Goal: Task Accomplishment & Management: Manage account settings

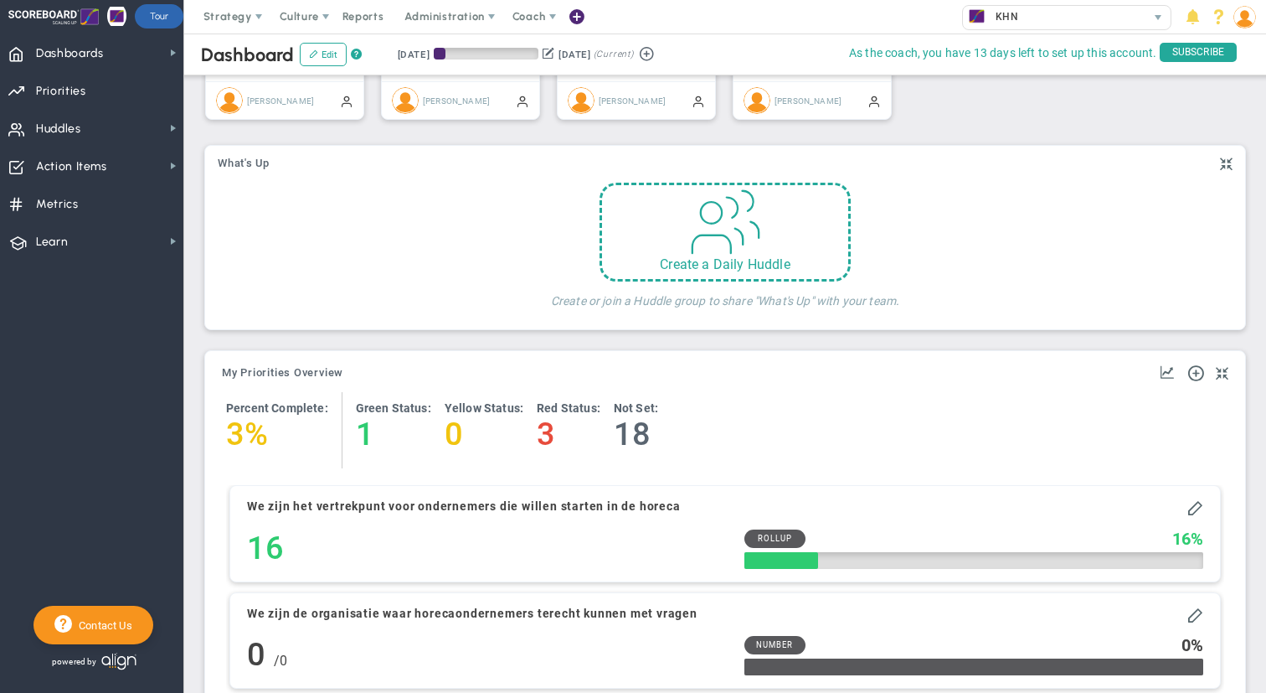
scroll to position [497, 0]
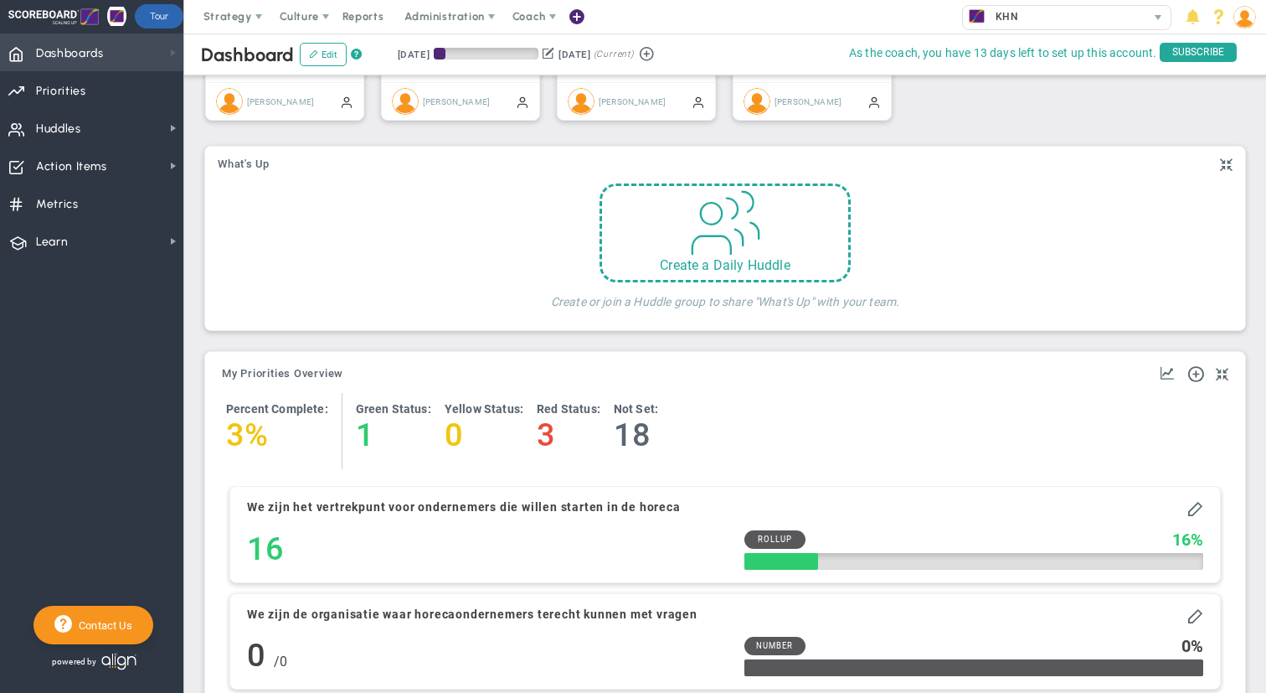
click at [170, 50] on span at bounding box center [173, 52] width 13 height 13
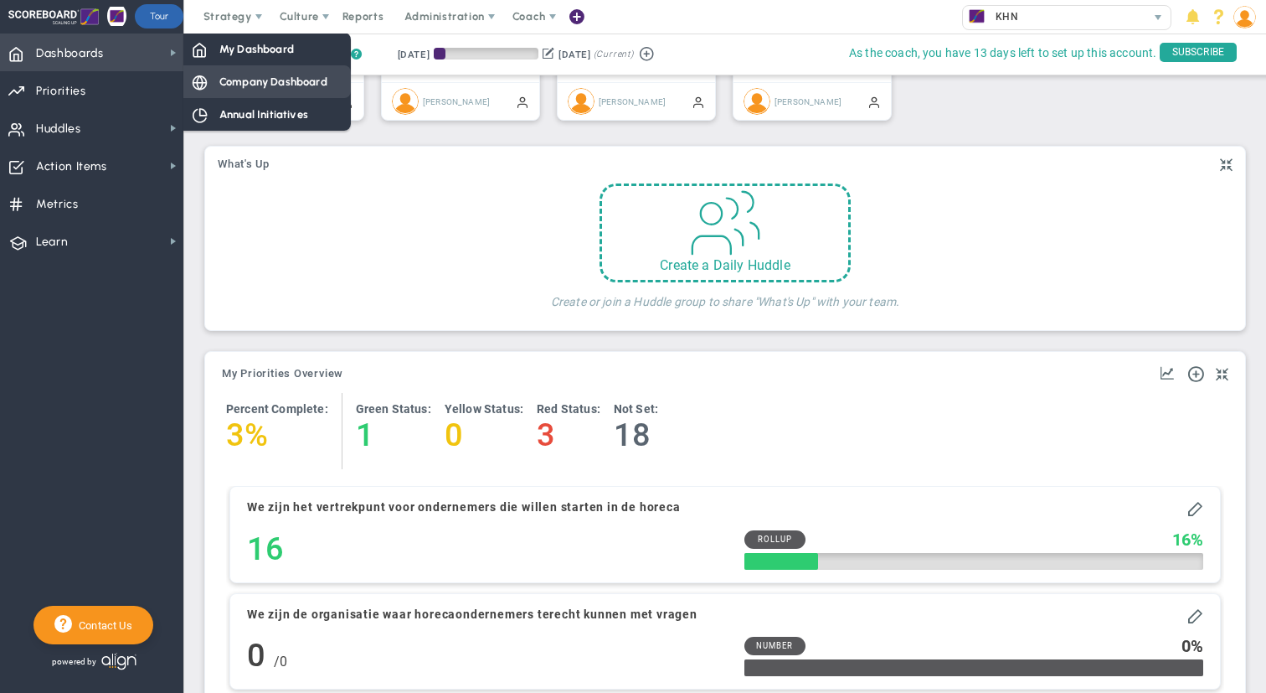
click at [270, 83] on span "Company Dashboard" at bounding box center [273, 82] width 108 height 16
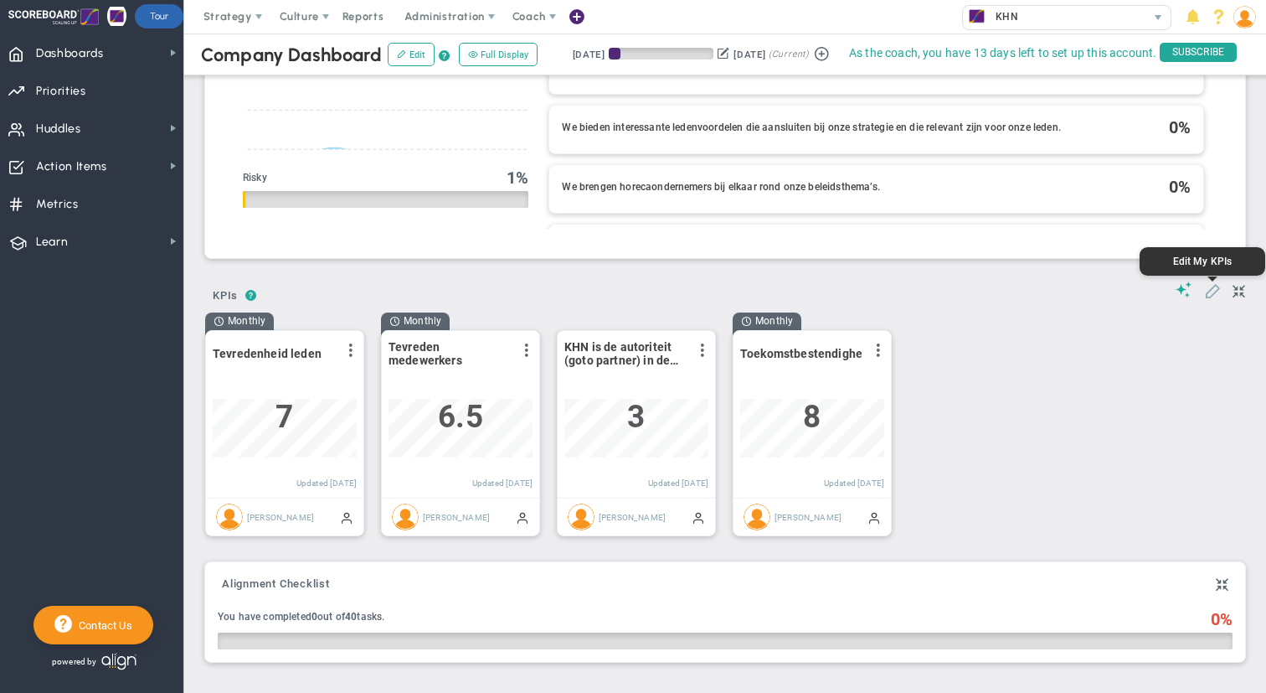
click at [1211, 296] on span at bounding box center [1212, 289] width 17 height 17
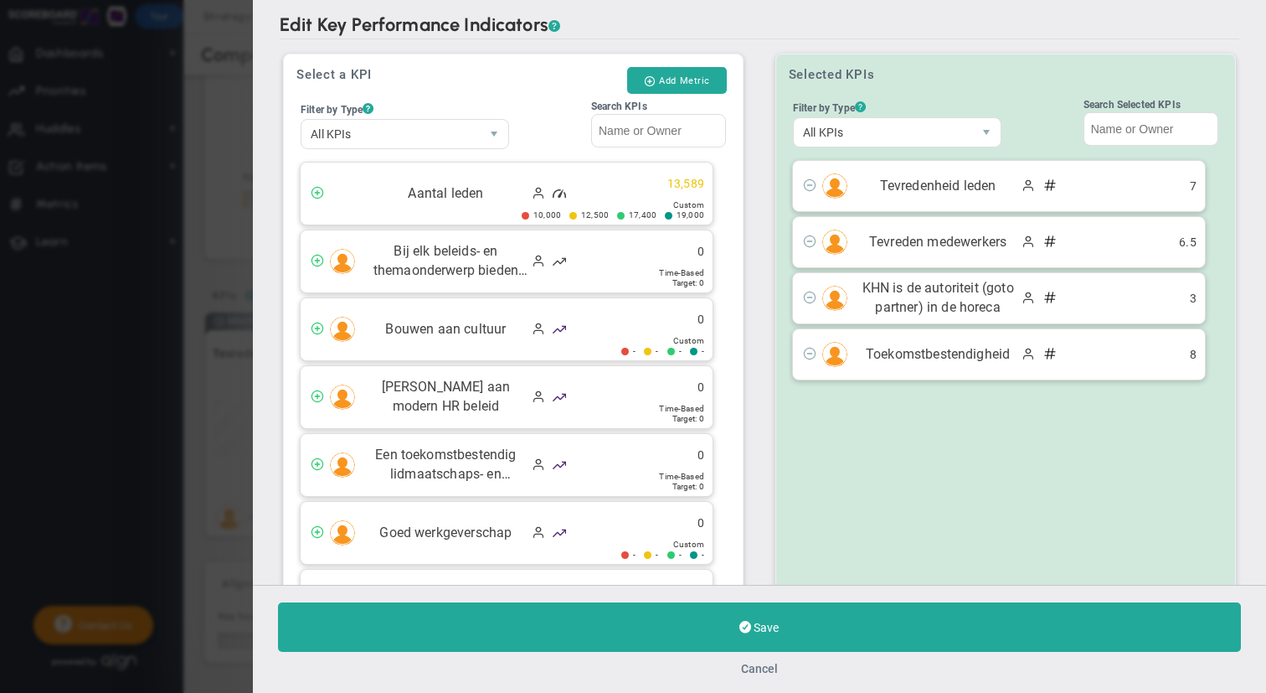
click at [755, 667] on button "Cancel" at bounding box center [759, 668] width 37 height 13
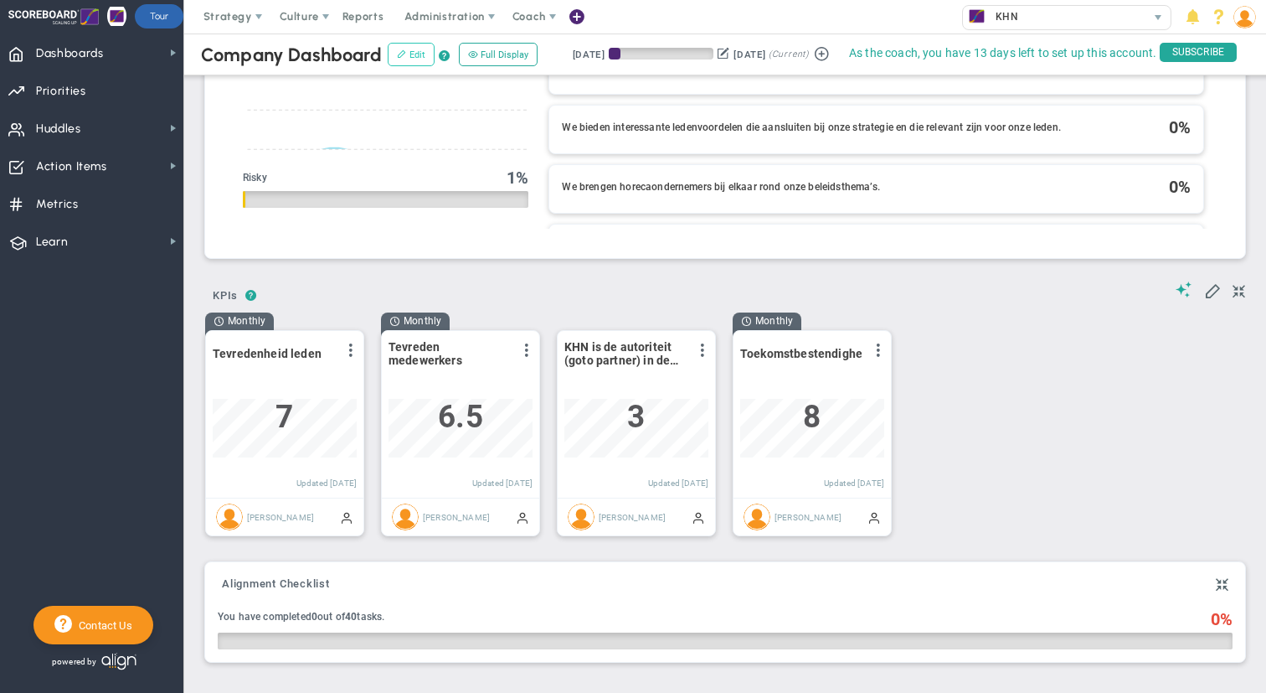
click at [415, 56] on button "Edit" at bounding box center [411, 54] width 47 height 23
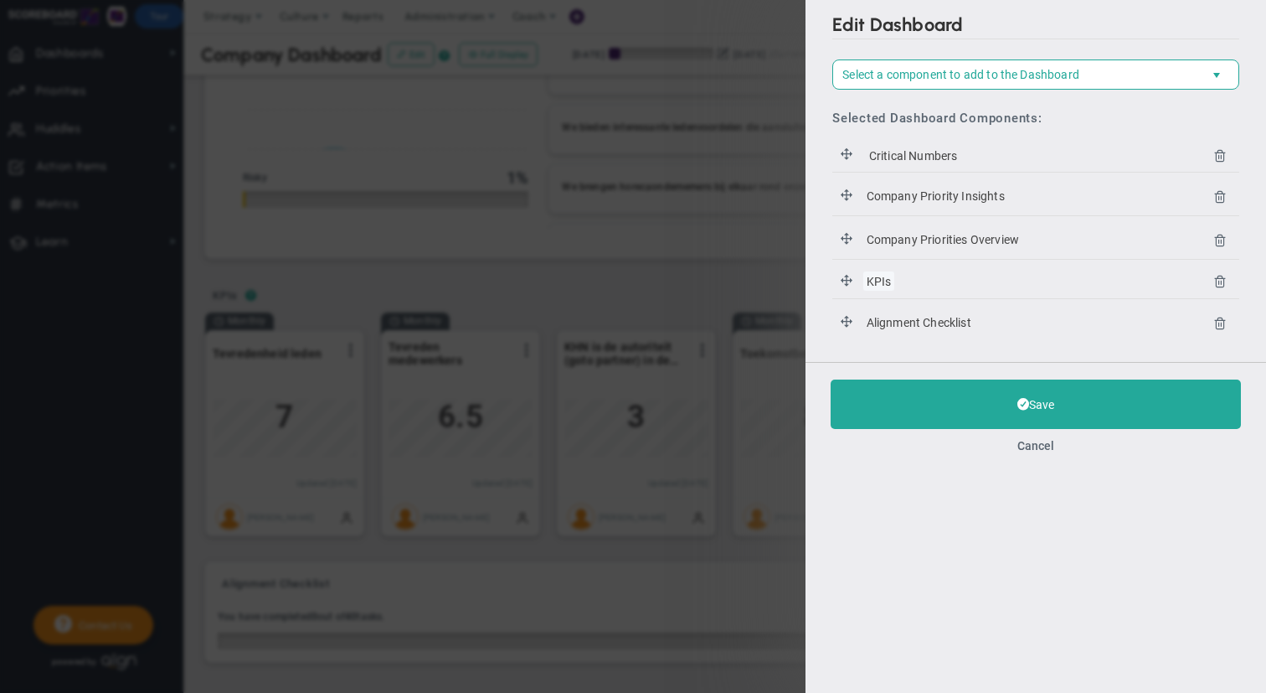
click at [879, 281] on span "KPIs" at bounding box center [879, 280] width 31 height 19
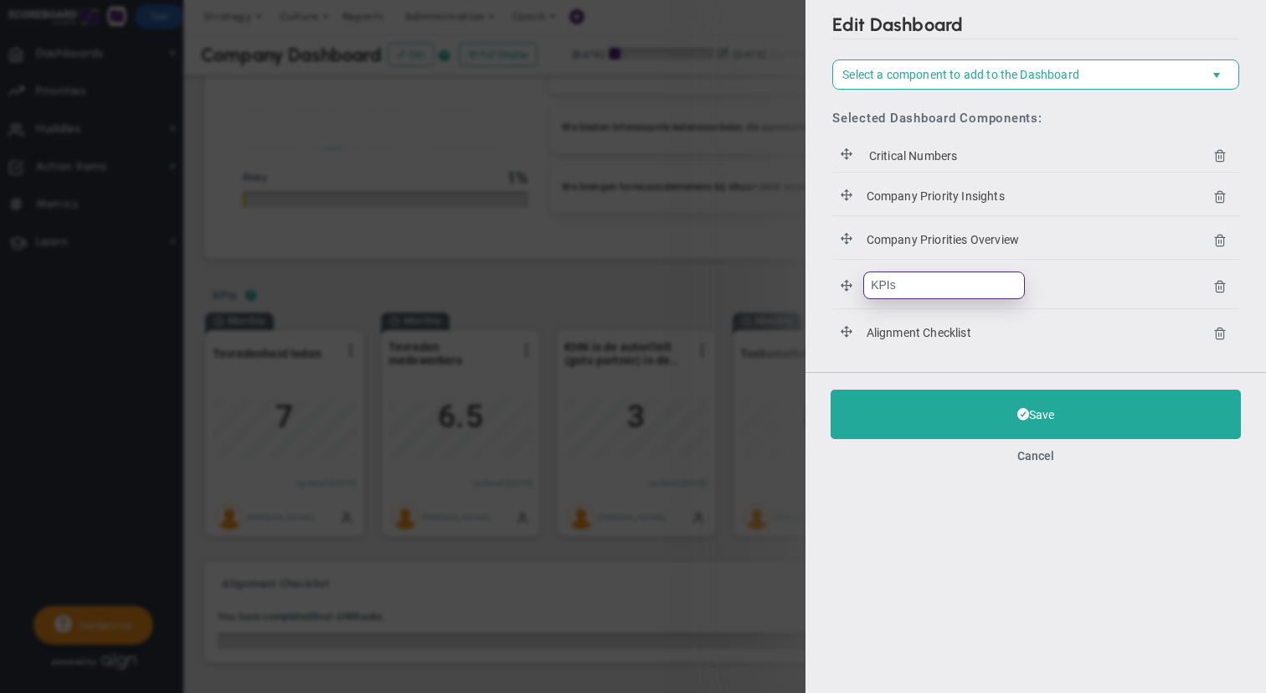
click at [900, 284] on input "KPIs" at bounding box center [945, 285] width 162 height 28
type input "Jaardoelen"
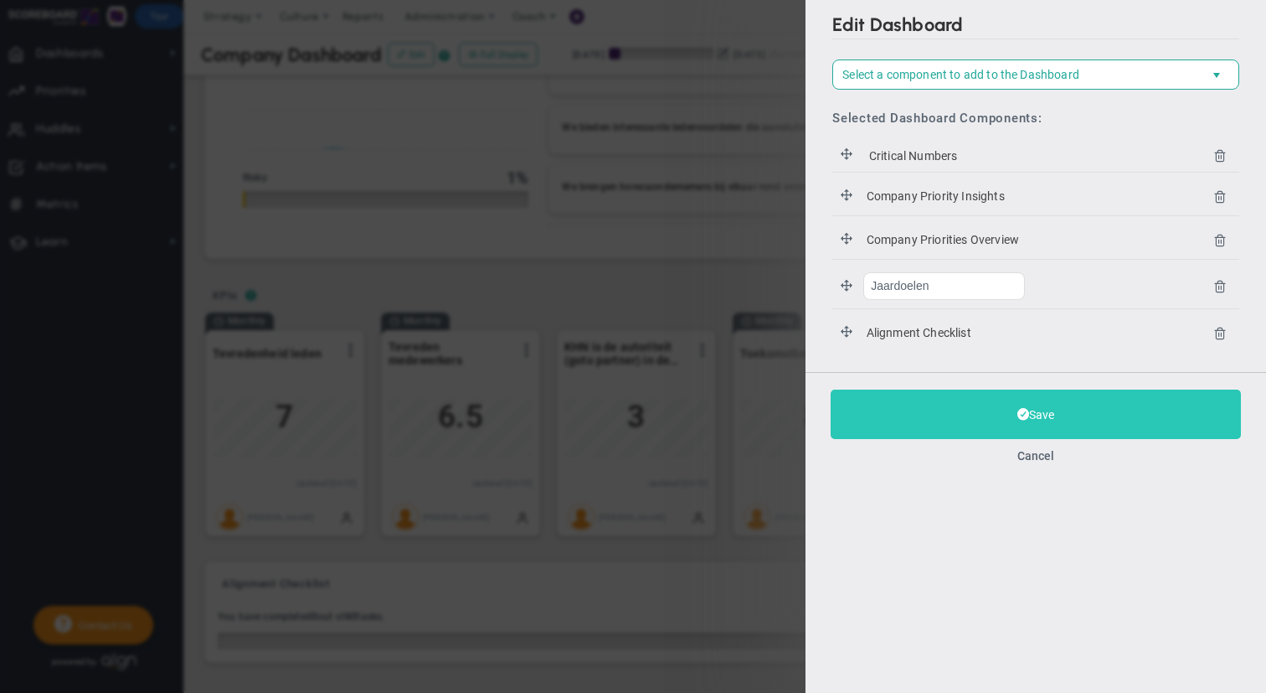
click at [1032, 416] on button "Save" at bounding box center [1036, 413] width 410 height 49
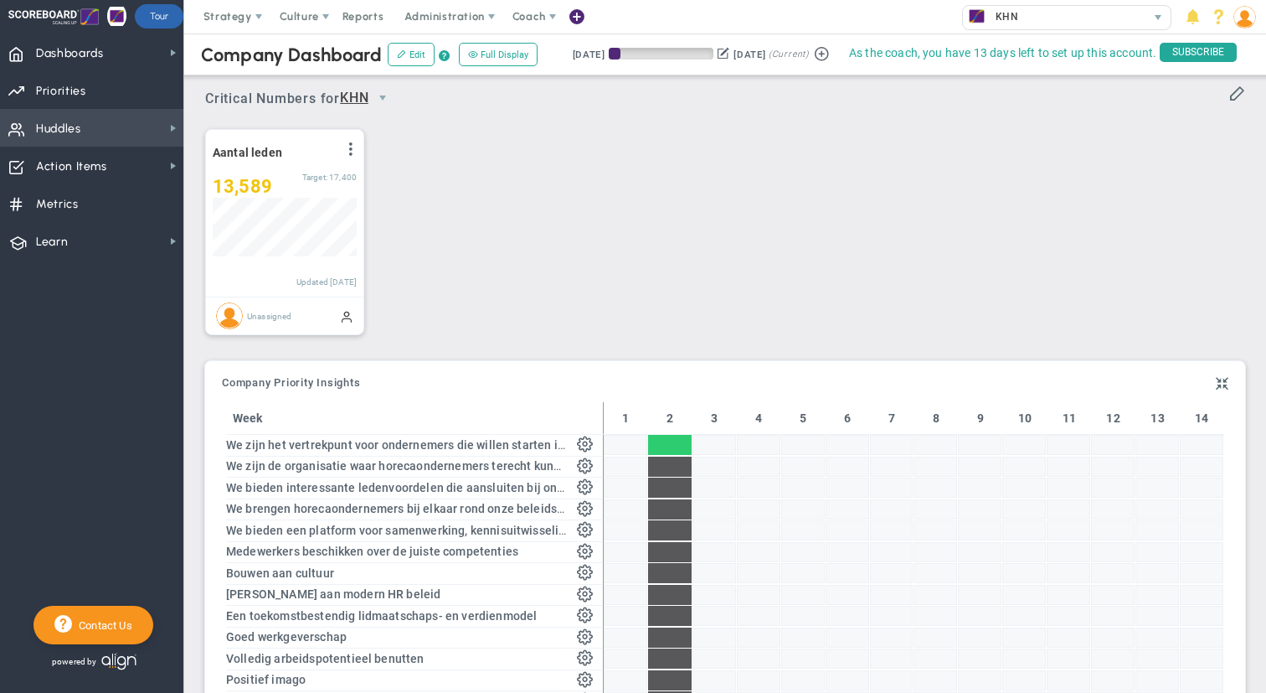
click at [151, 124] on span "Huddles Huddles" at bounding box center [91, 128] width 183 height 38
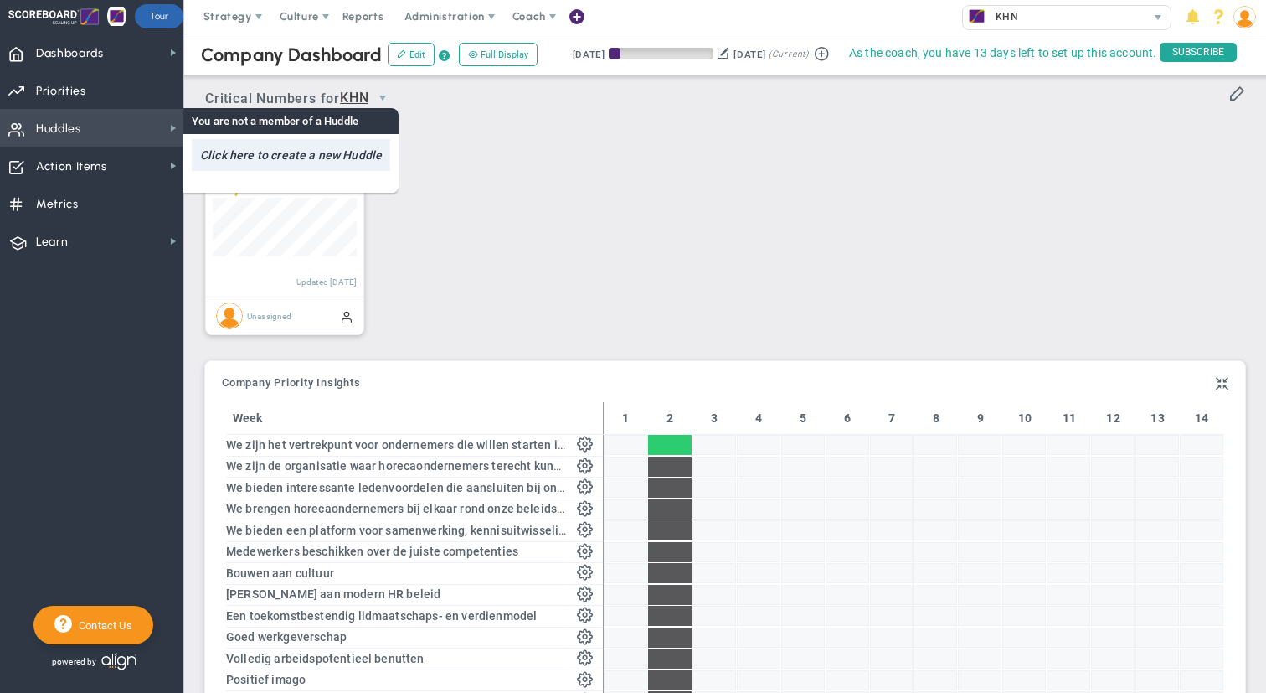
click at [253, 154] on h4 "Click here to create a new Huddle" at bounding box center [291, 155] width 199 height 32
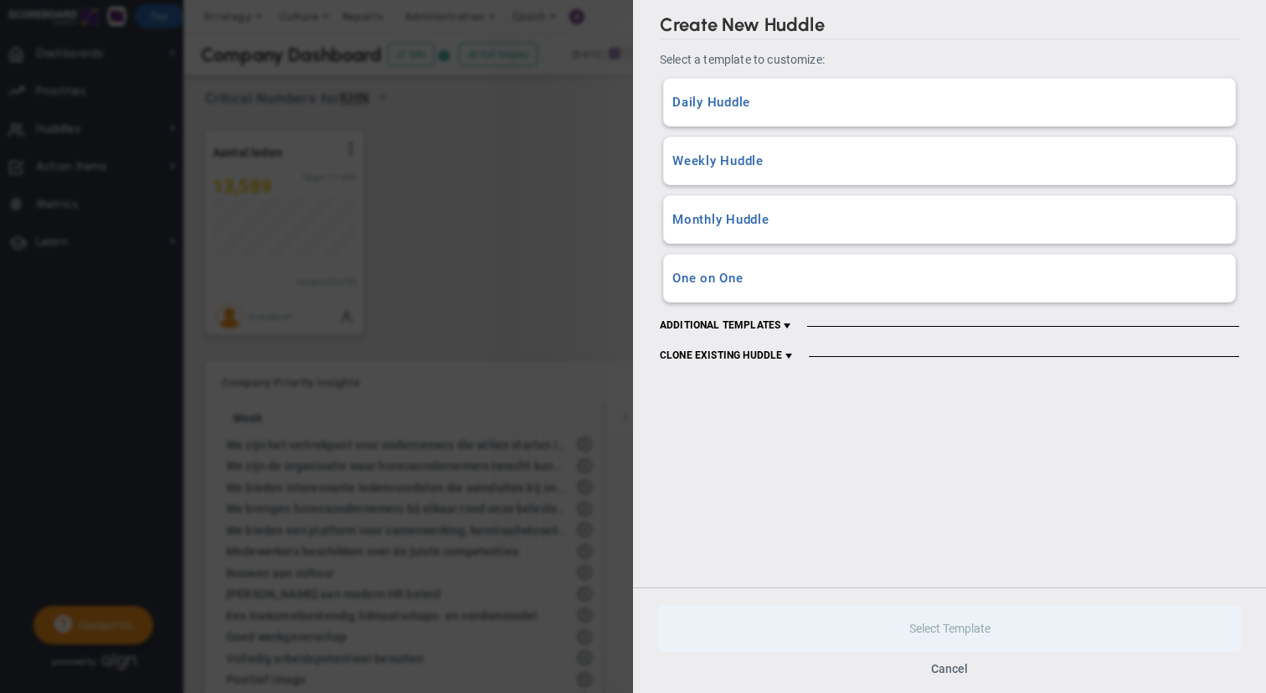
click at [790, 162] on h3 "Weekly Huddle" at bounding box center [950, 161] width 554 height 16
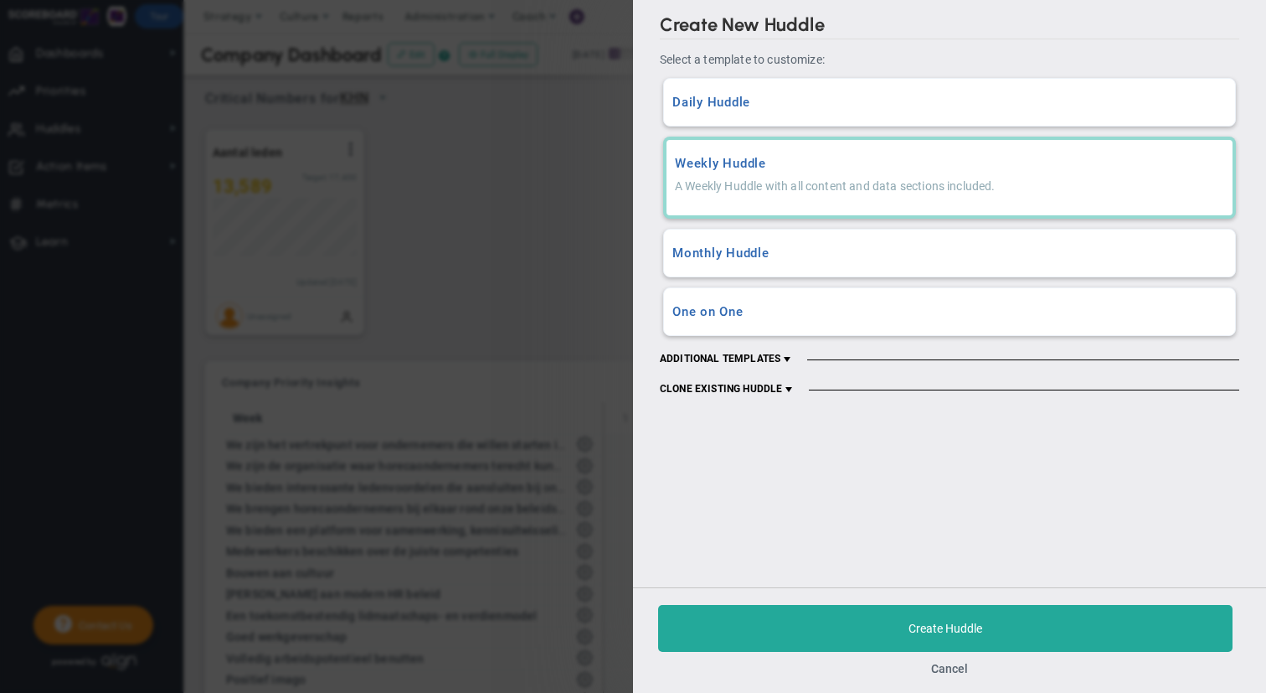
click at [855, 249] on h3 "Monthly Huddle" at bounding box center [950, 253] width 554 height 16
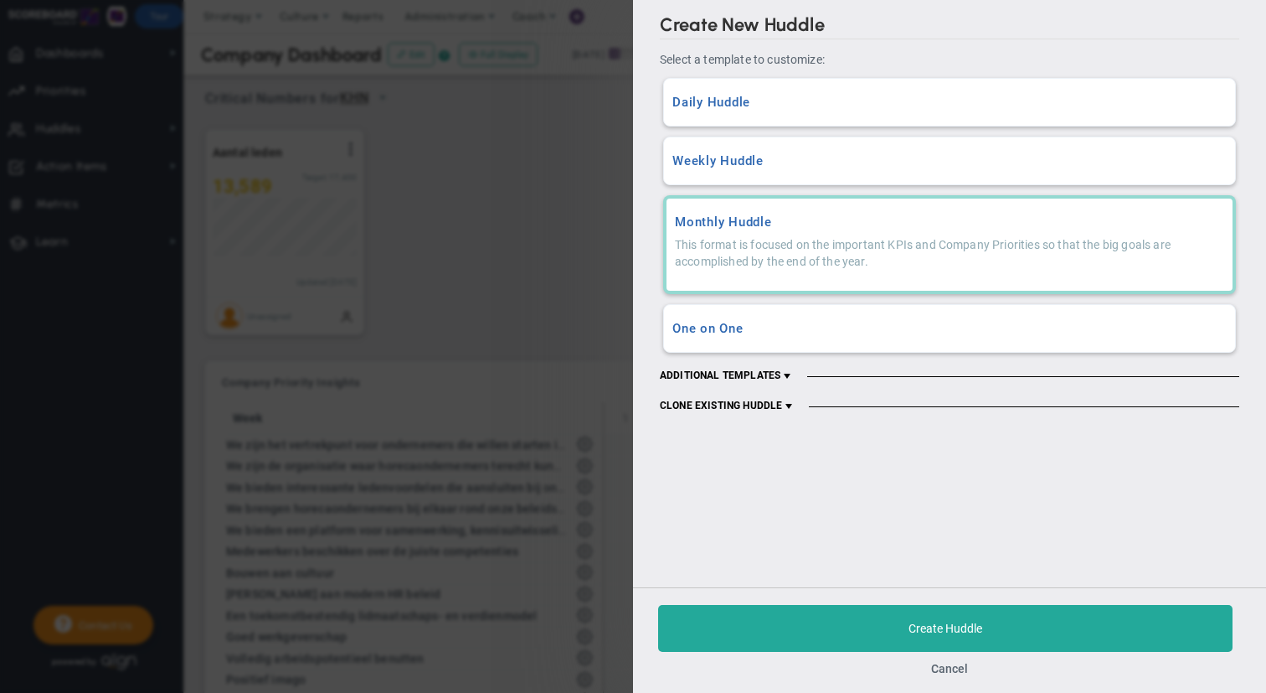
click at [791, 373] on span at bounding box center [787, 375] width 13 height 13
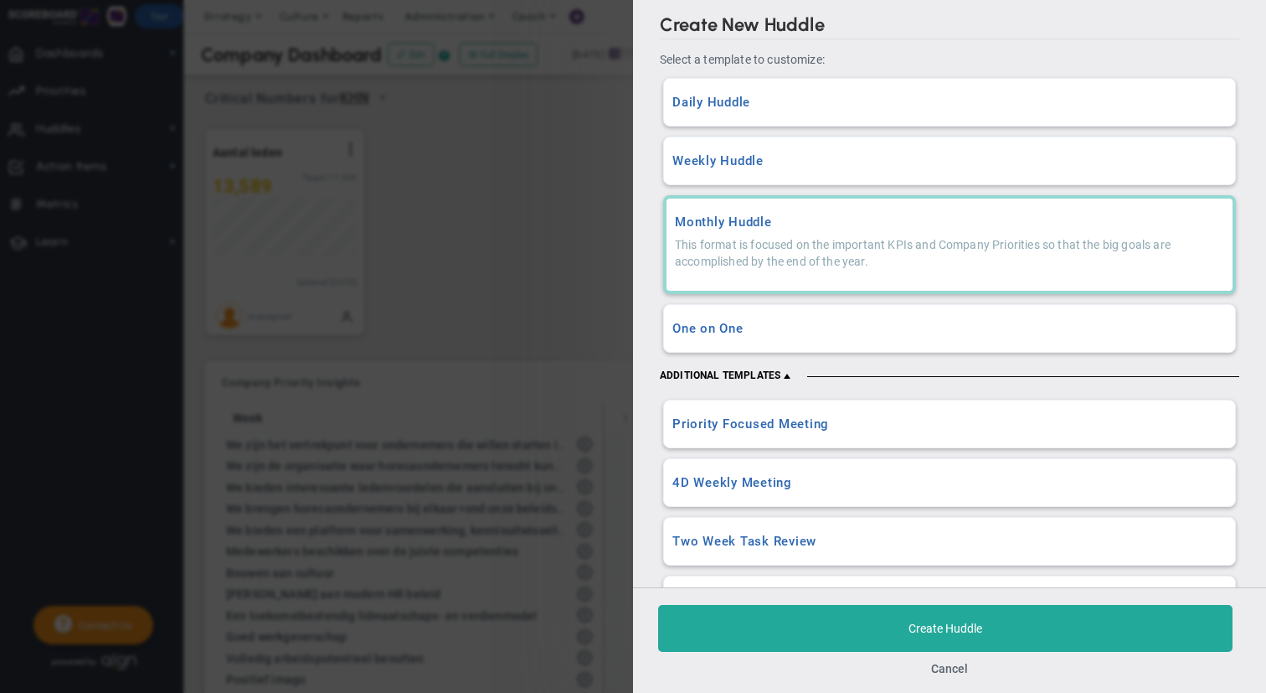
click at [744, 174] on div "Weekly Huddle A Weekly Huddle with all content and data sections included." at bounding box center [949, 160] width 571 height 47
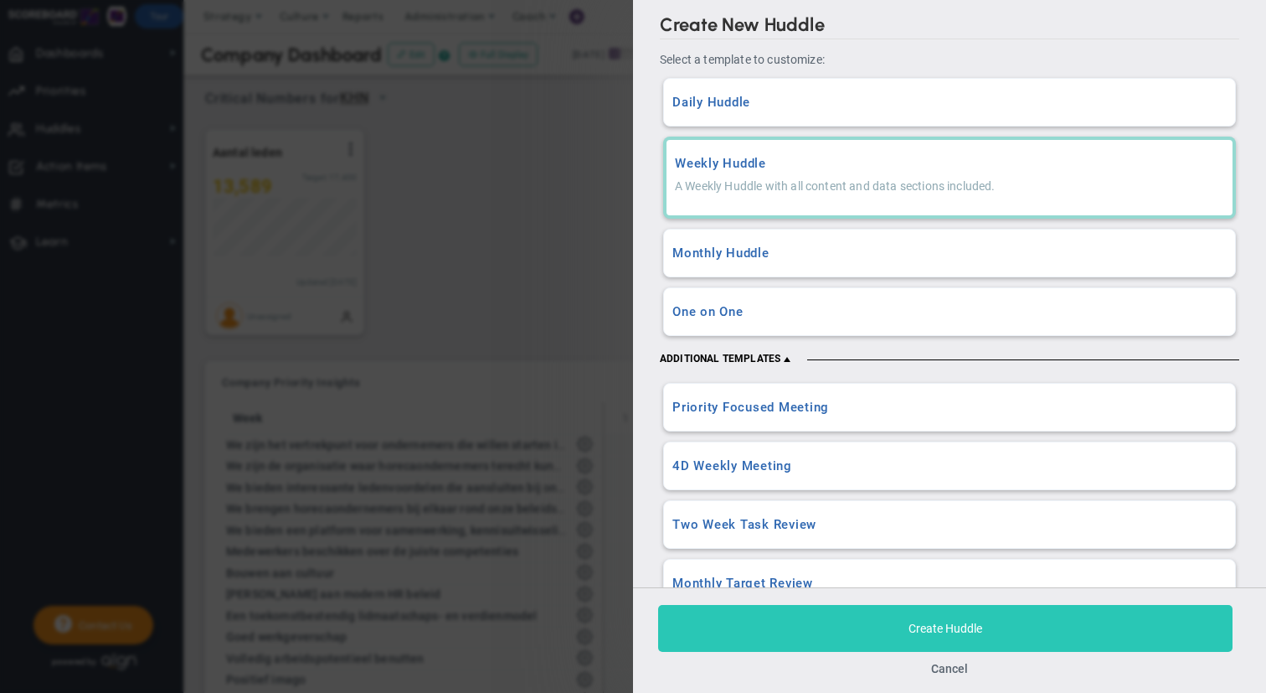
click at [934, 625] on span "Create Huddle" at bounding box center [946, 627] width 74 height 13
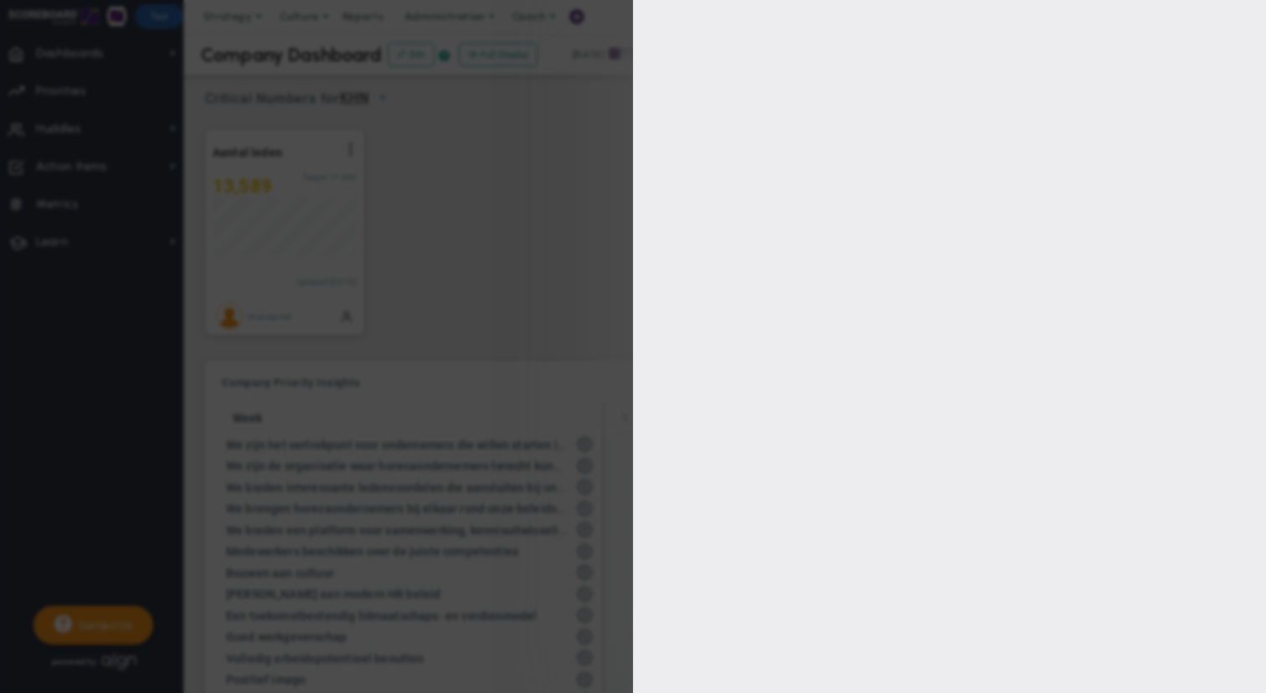
type input "[PERSON_NAME]"
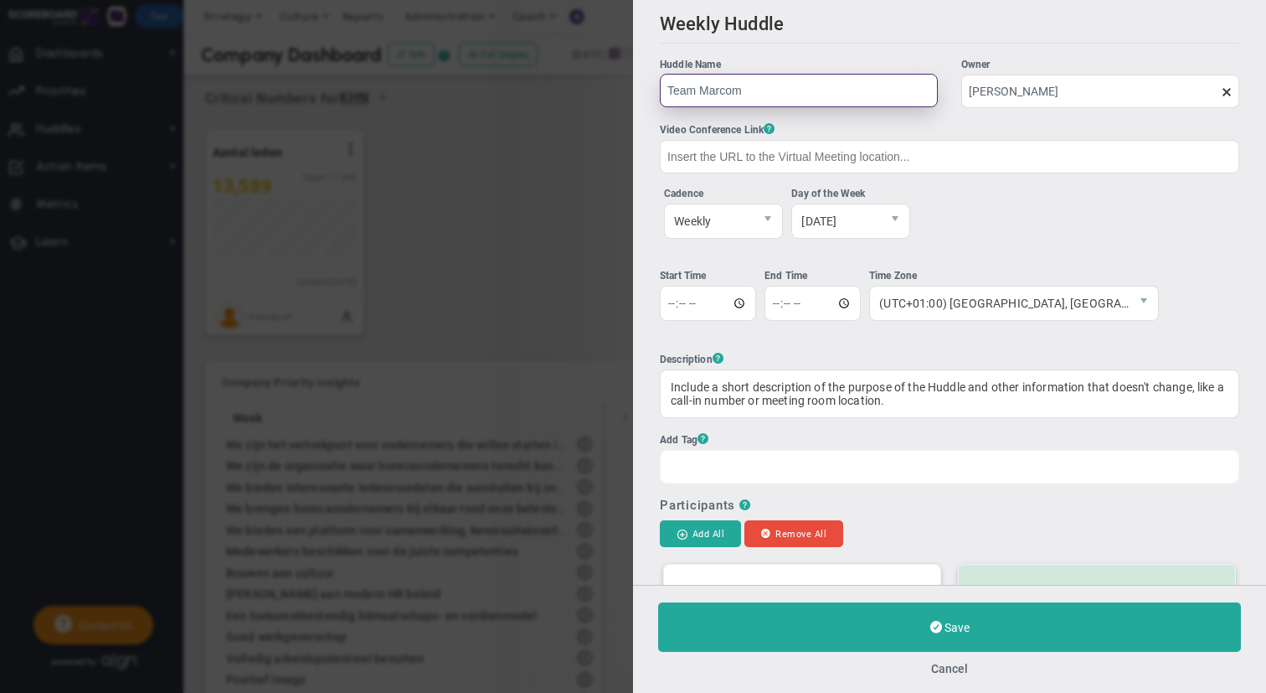
type input "Team Marcom"
click at [750, 472] on div at bounding box center [950, 467] width 580 height 34
click at [699, 472] on input "Add Tag ?" at bounding box center [680, 466] width 38 height 30
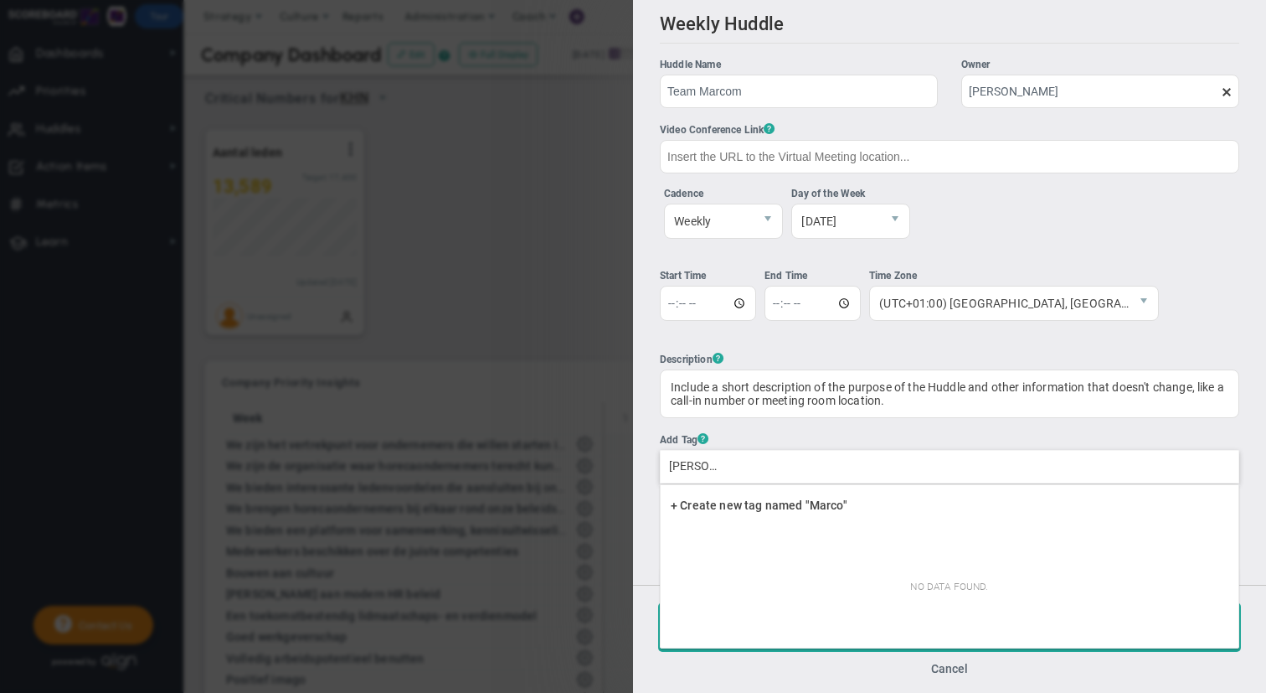
type input "Marcom"
click at [722, 512] on div "+ Create new tag named "Marcom"" at bounding box center [950, 508] width 578 height 40
click at [745, 503] on span "+ Create new tag named "Marcom"" at bounding box center [764, 504] width 187 height 13
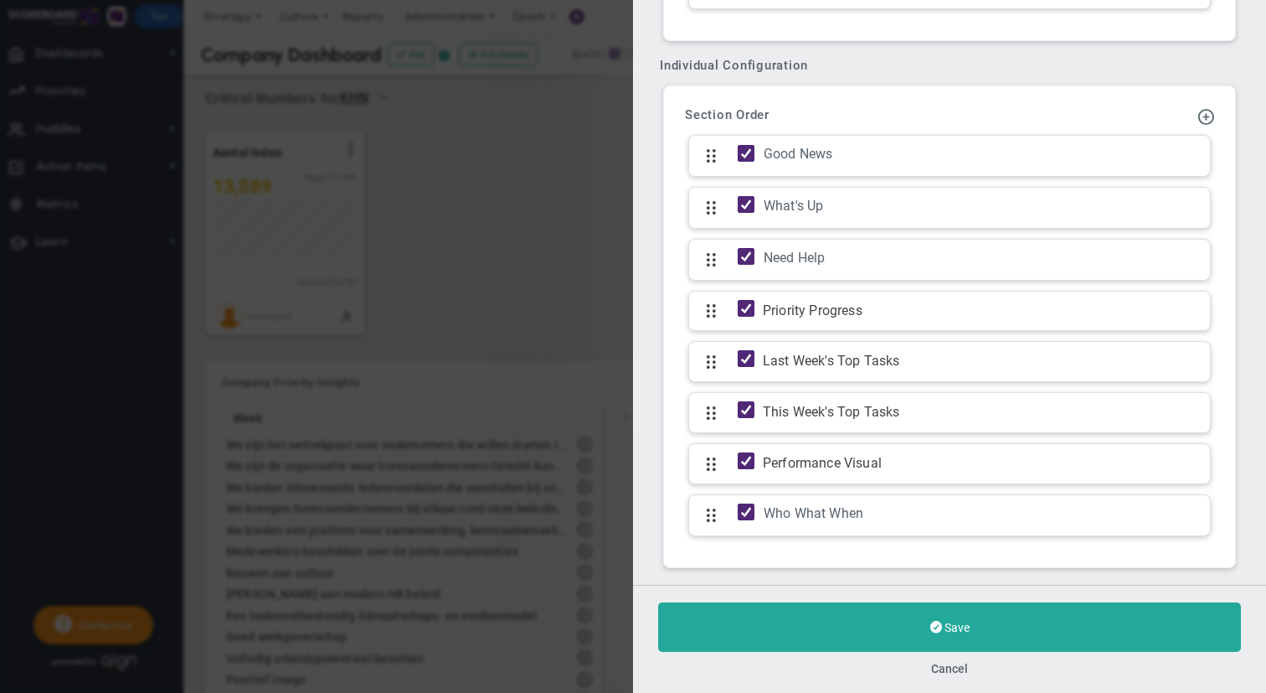
scroll to position [1168, 0]
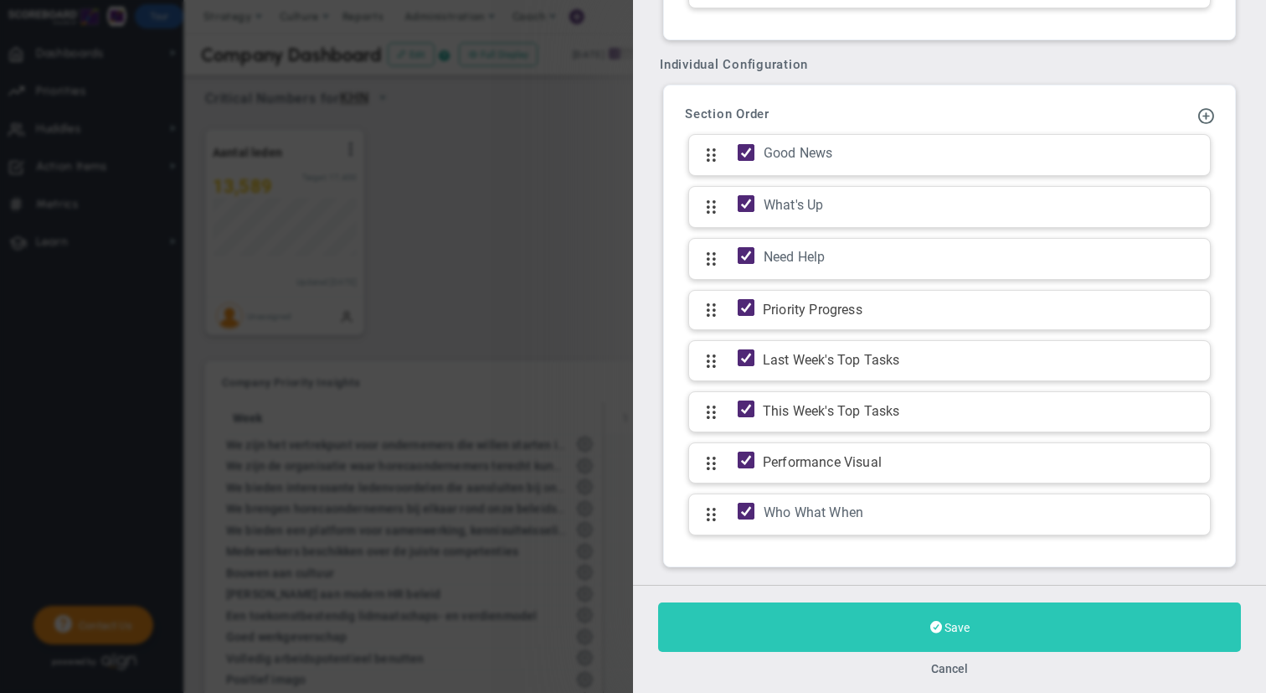
click at [953, 622] on span "Save" at bounding box center [957, 627] width 25 height 13
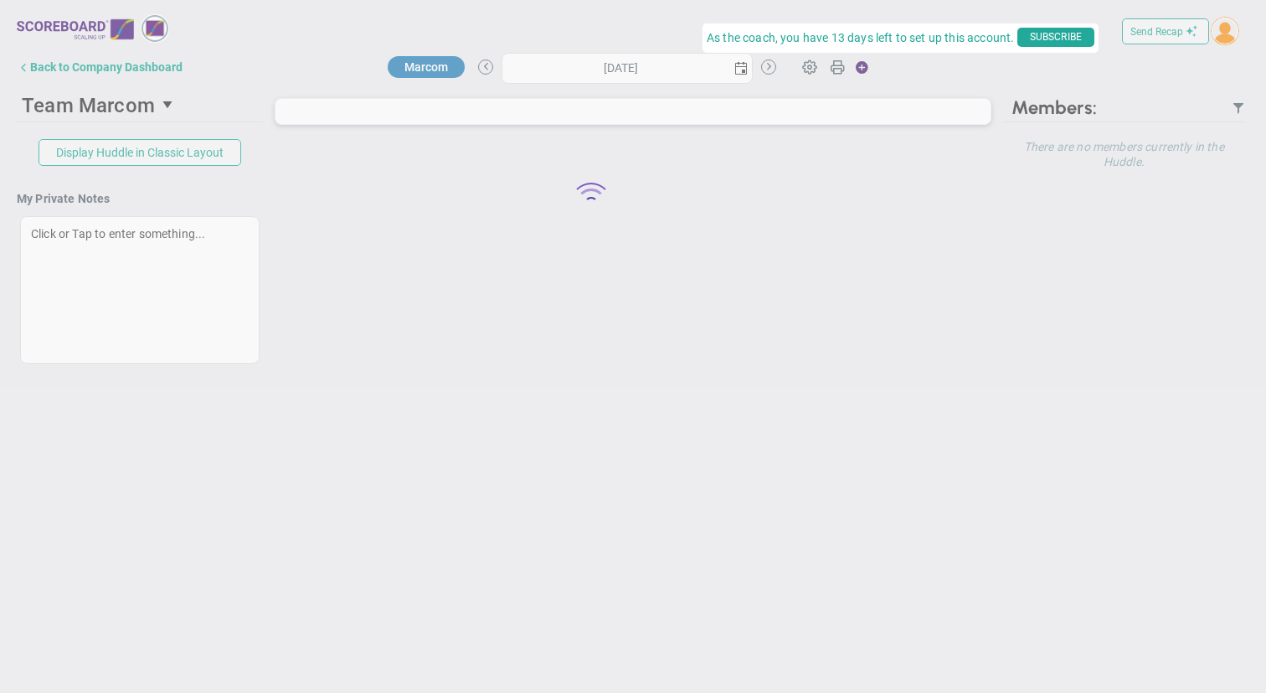
type input "[DATE]"
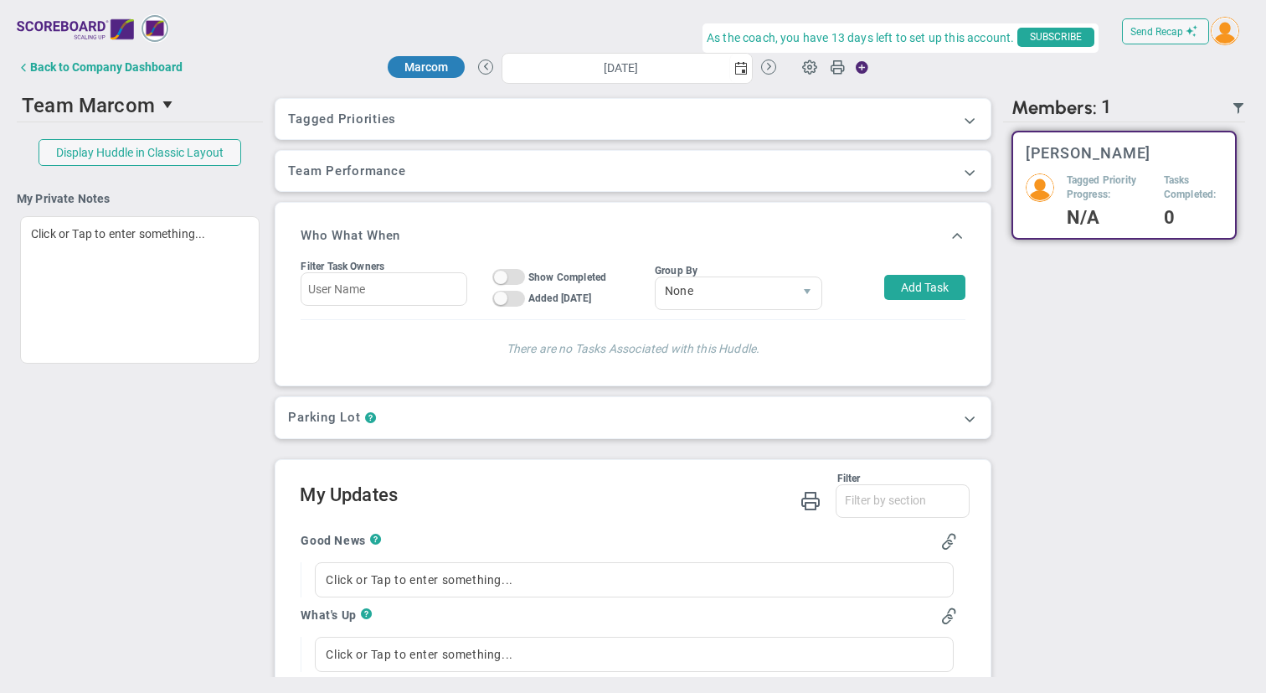
click at [400, 177] on h3 "Team Performance" at bounding box center [632, 170] width 689 height 15
click at [962, 173] on span at bounding box center [970, 171] width 17 height 17
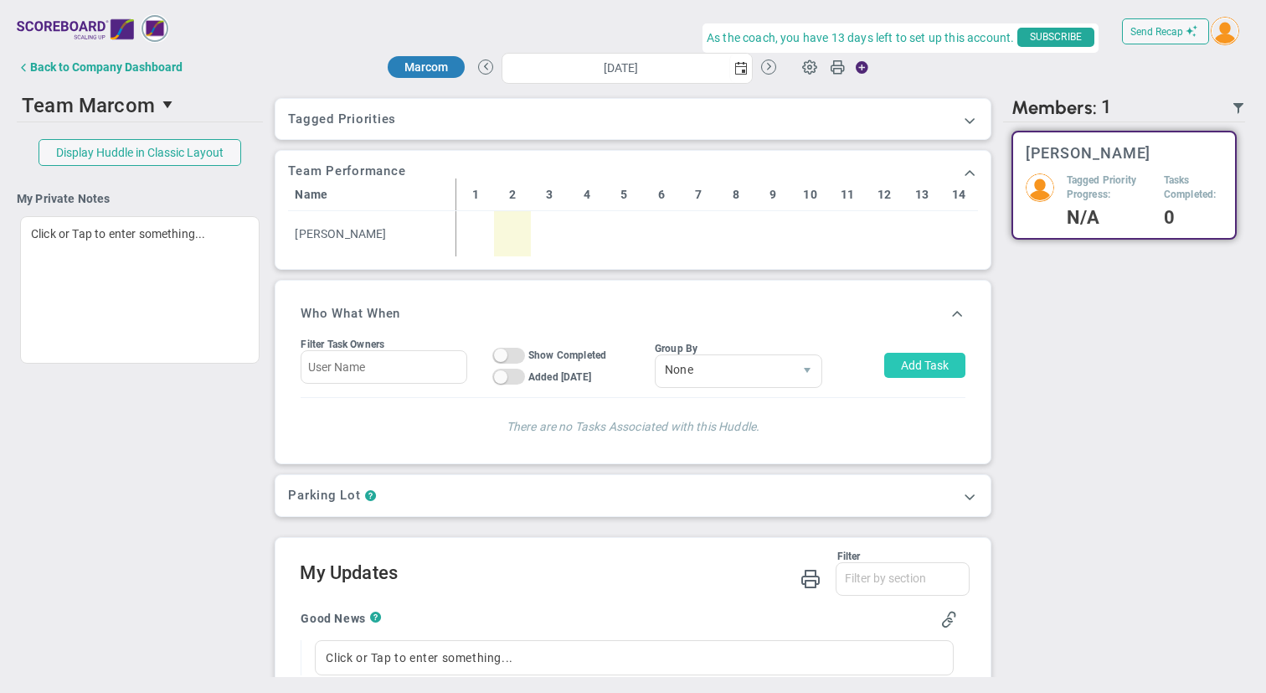
click at [925, 364] on button "Add Task" at bounding box center [924, 365] width 81 height 25
type input "[PERSON_NAME]"
type input "[DATE]"
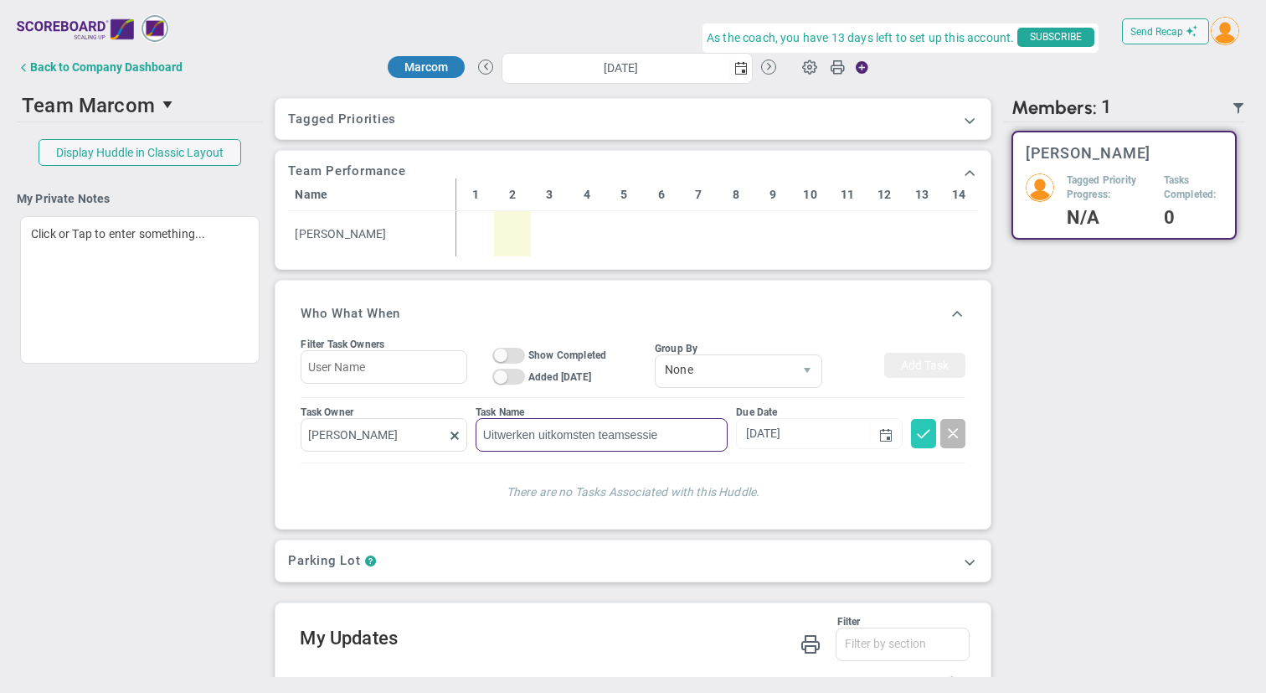
type input "Uitwerken uitkomsten teamsessie"
click at [918, 433] on span at bounding box center [923, 432] width 17 height 17
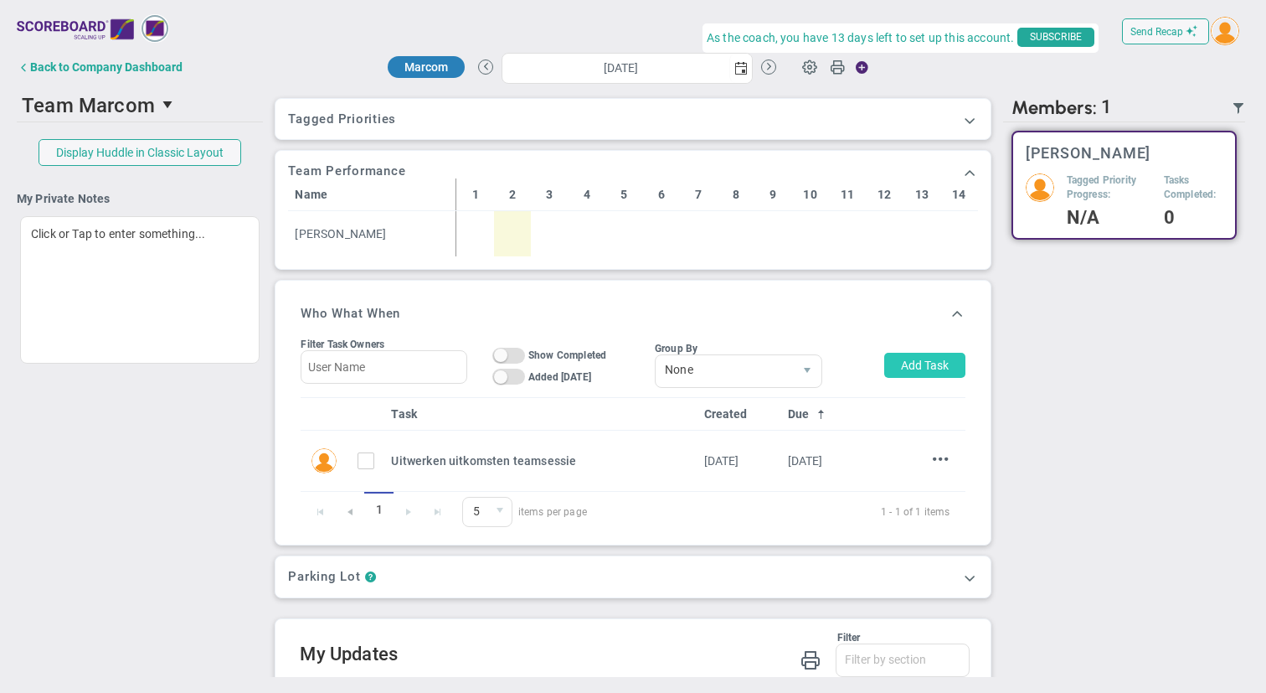
click at [929, 372] on button "Add Task" at bounding box center [924, 365] width 81 height 25
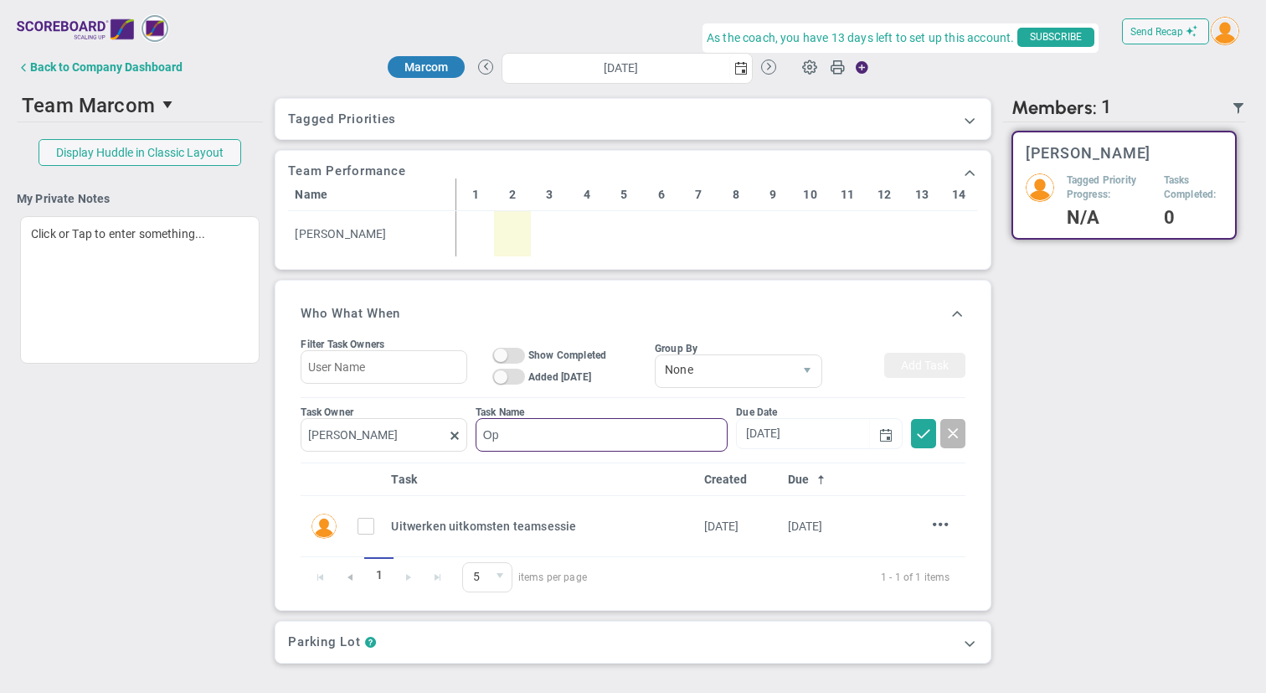
type input "O"
click at [884, 433] on span "select" at bounding box center [885, 434] width 13 height 13
type input "Definitief maken RACI"
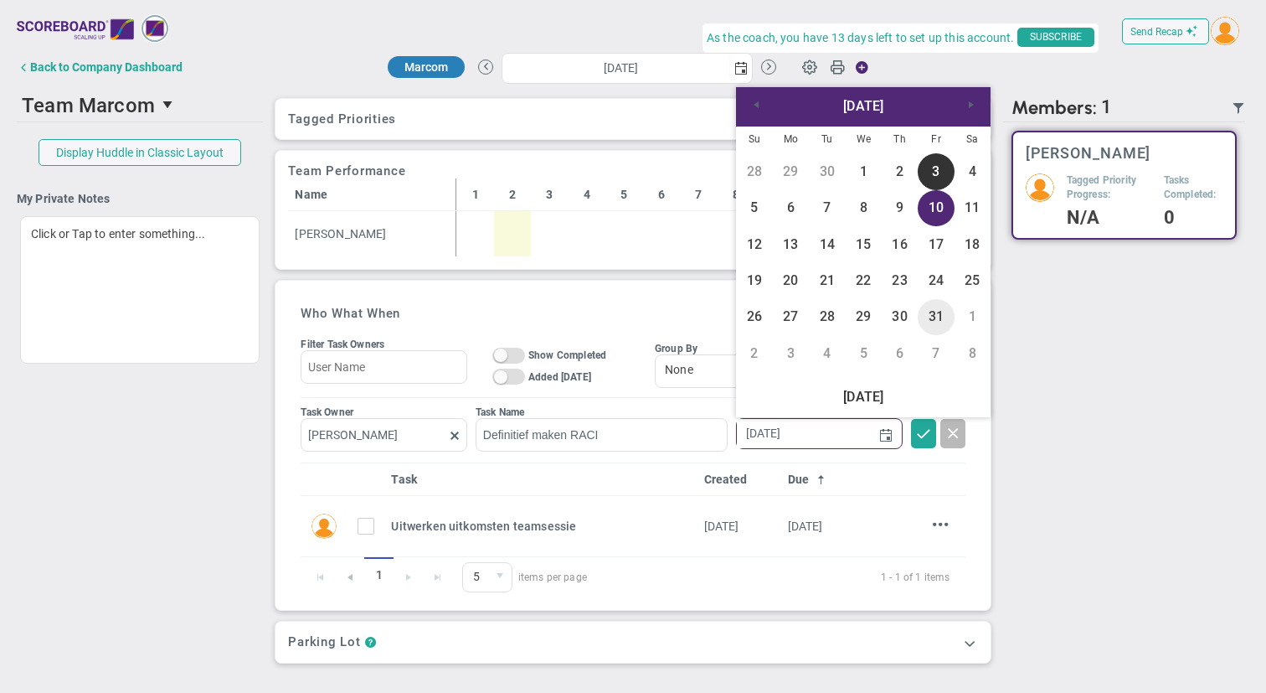
click at [936, 319] on link "31" at bounding box center [936, 317] width 36 height 36
type input "[DATE]"
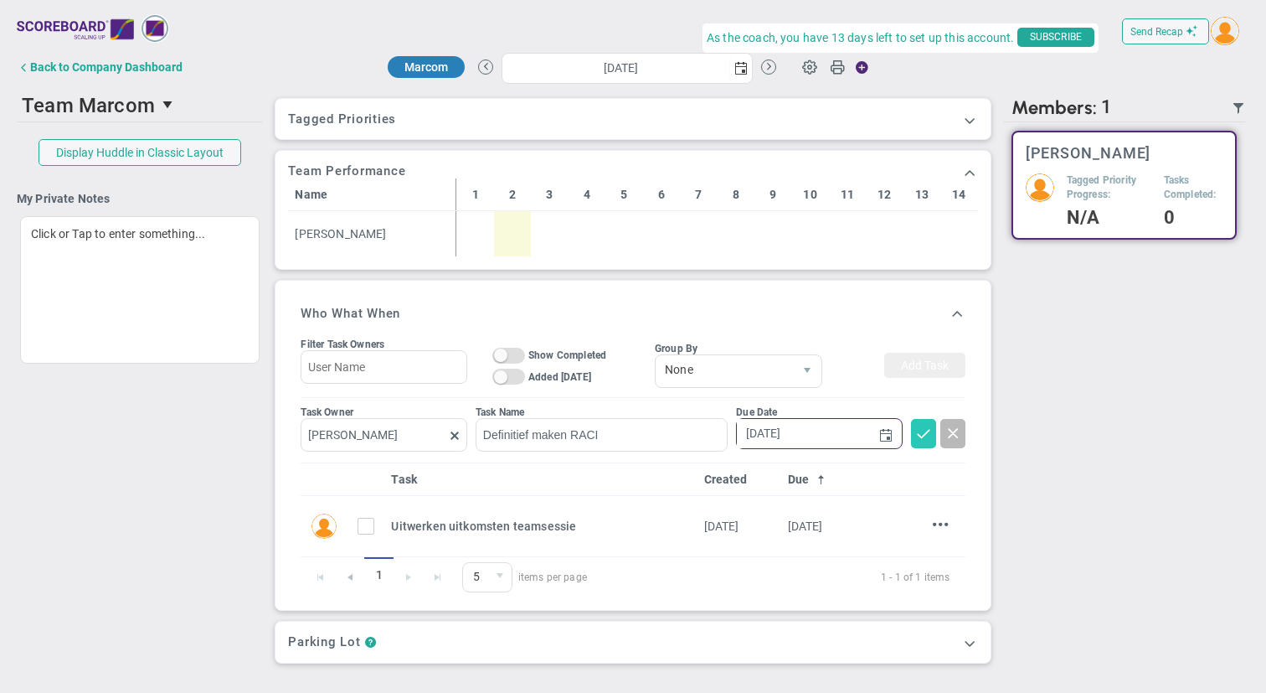
click at [920, 432] on span at bounding box center [923, 432] width 17 height 17
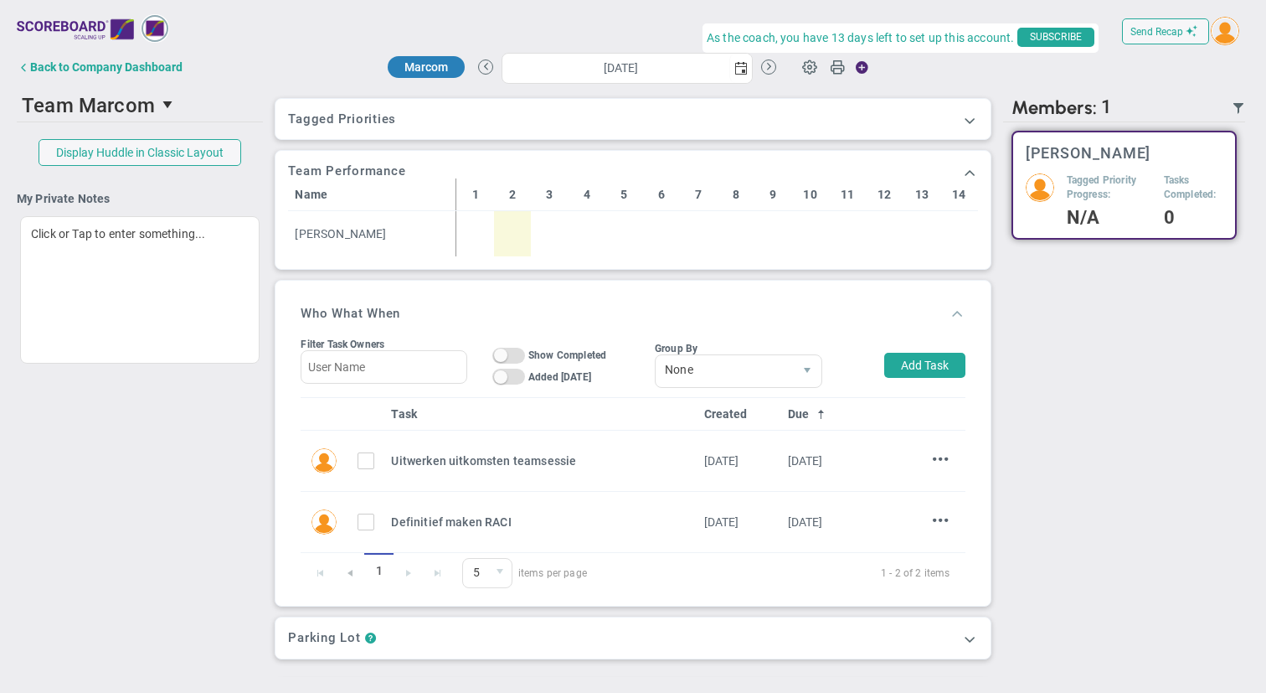
click at [957, 309] on span at bounding box center [957, 312] width 17 height 17
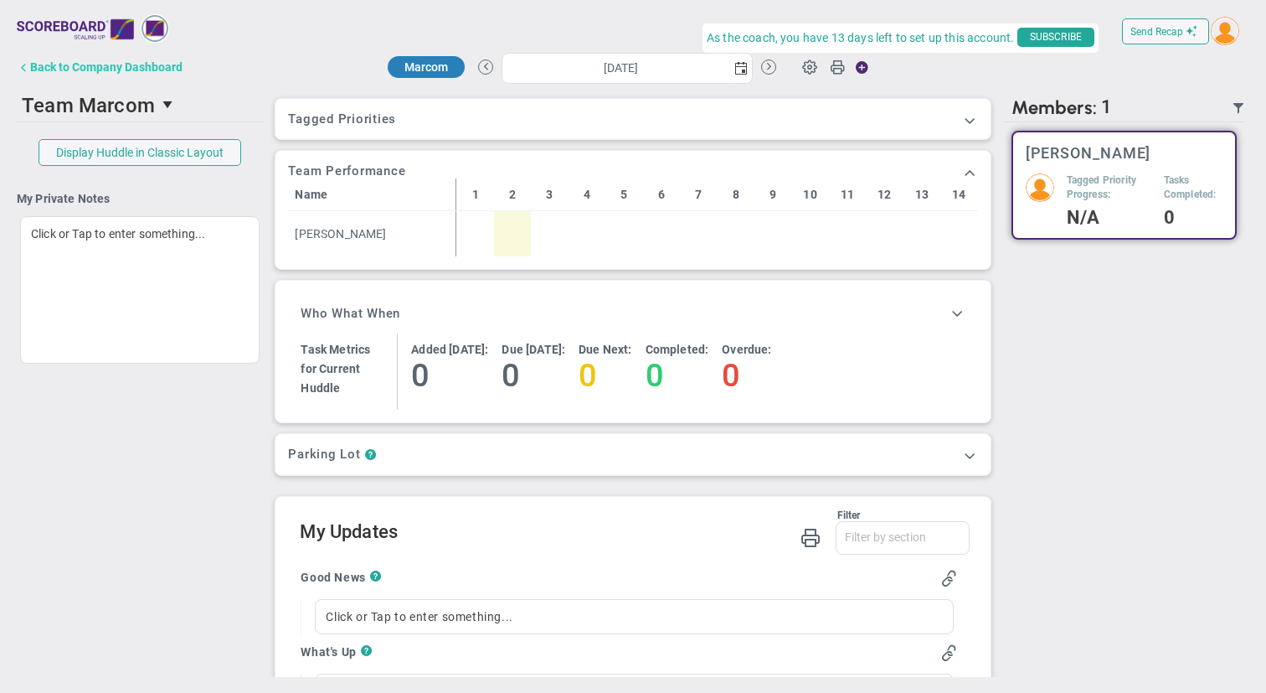
click at [114, 75] on button "Back to Company Dashboard" at bounding box center [100, 67] width 166 height 34
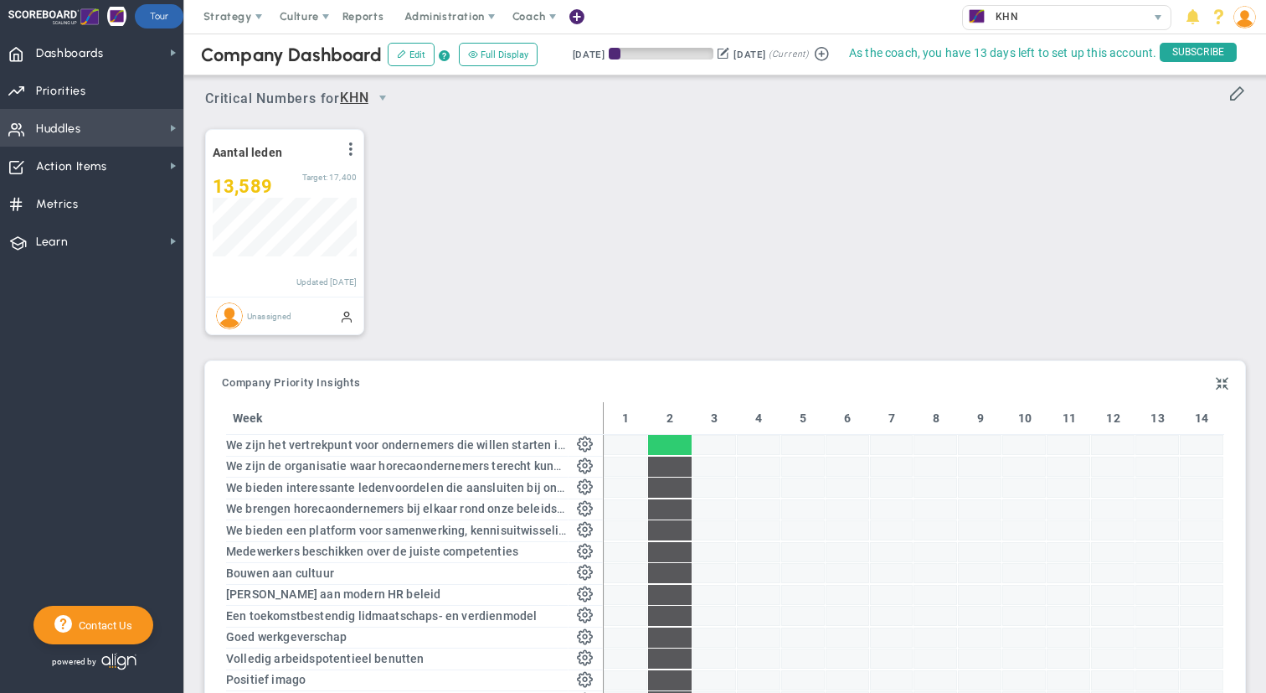
scroll to position [59, 144]
click at [93, 137] on span "Huddles Huddles" at bounding box center [91, 128] width 183 height 38
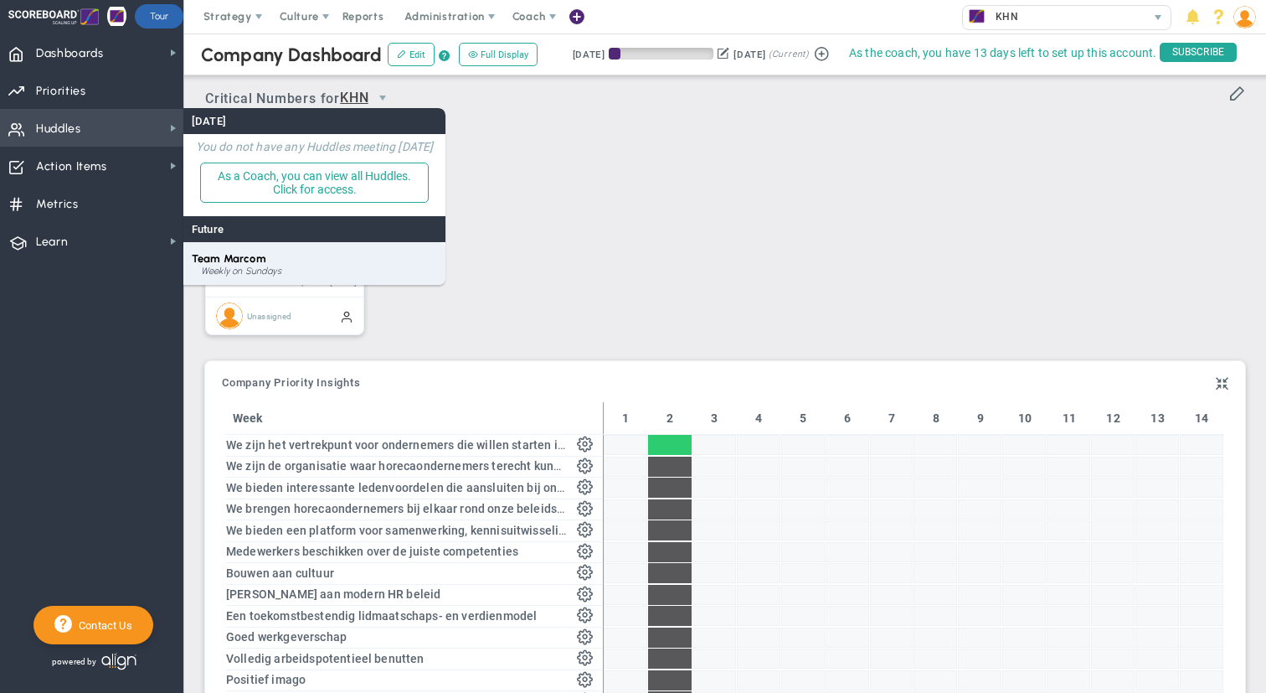
click at [221, 256] on span "Team Marcom" at bounding box center [229, 258] width 75 height 13
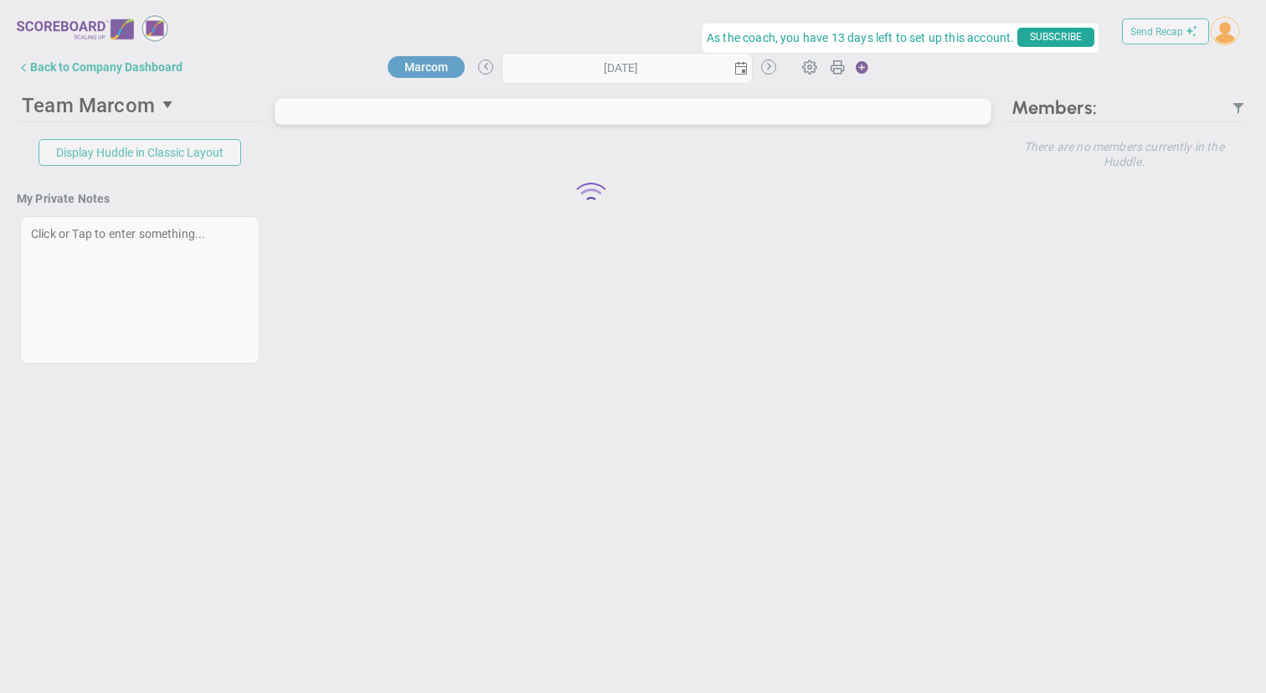
type input "[DATE]"
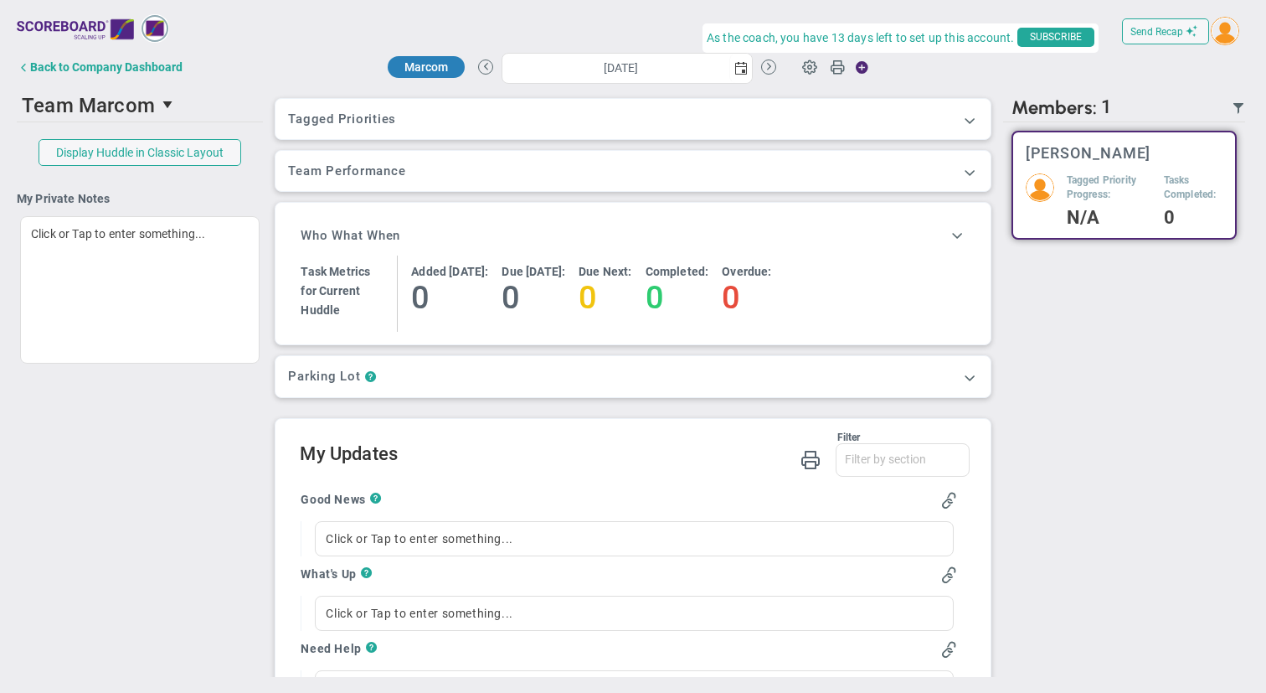
click at [206, 580] on div "Team Marcom 81896 Join Meeting [GEOGRAPHIC_DATA] [GEOGRAPHIC_DATA] Description …" at bounding box center [633, 382] width 1233 height 589
click at [81, 70] on div "Back to Company Dashboard" at bounding box center [106, 66] width 152 height 13
